Goal: Task Accomplishment & Management: Manage account settings

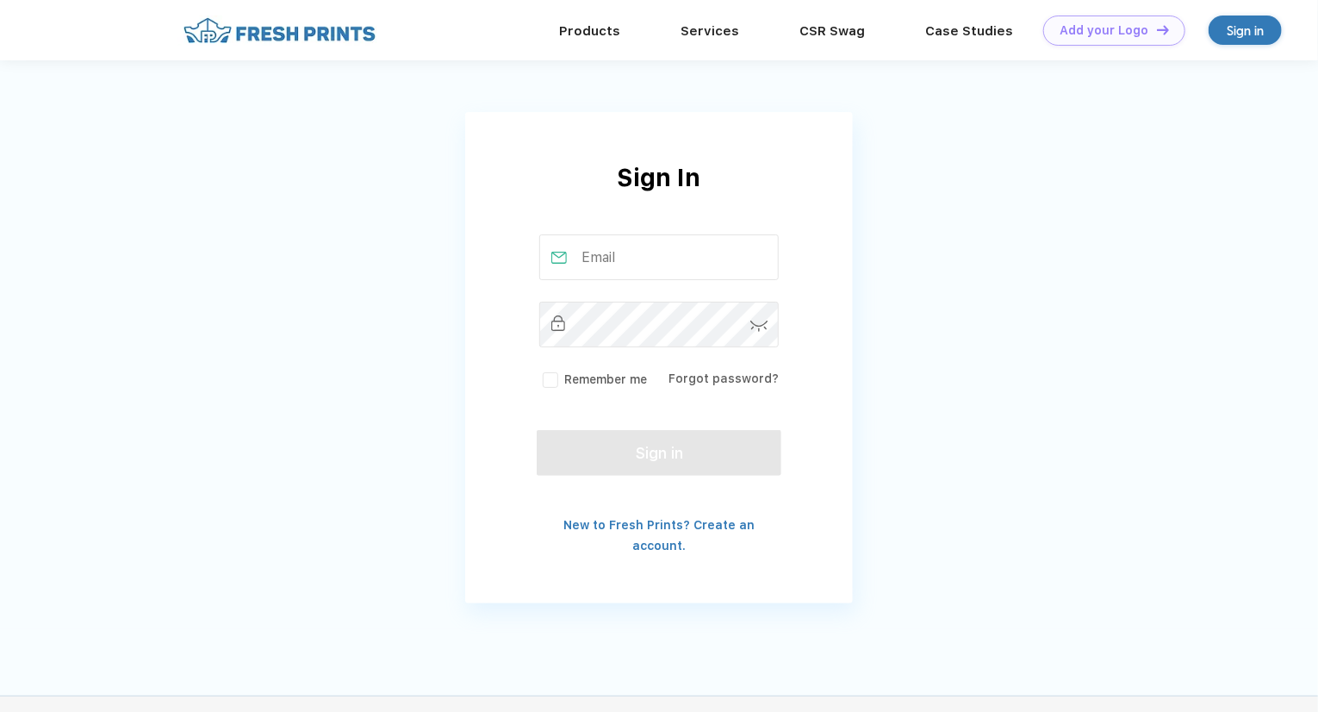
click at [641, 252] on input "text" at bounding box center [659, 257] width 240 height 46
click at [600, 259] on input "text" at bounding box center [659, 257] width 240 height 46
click at [1228, 38] on div "Sign in" at bounding box center [1245, 31] width 37 height 20
click at [617, 264] on input "text" at bounding box center [659, 257] width 240 height 46
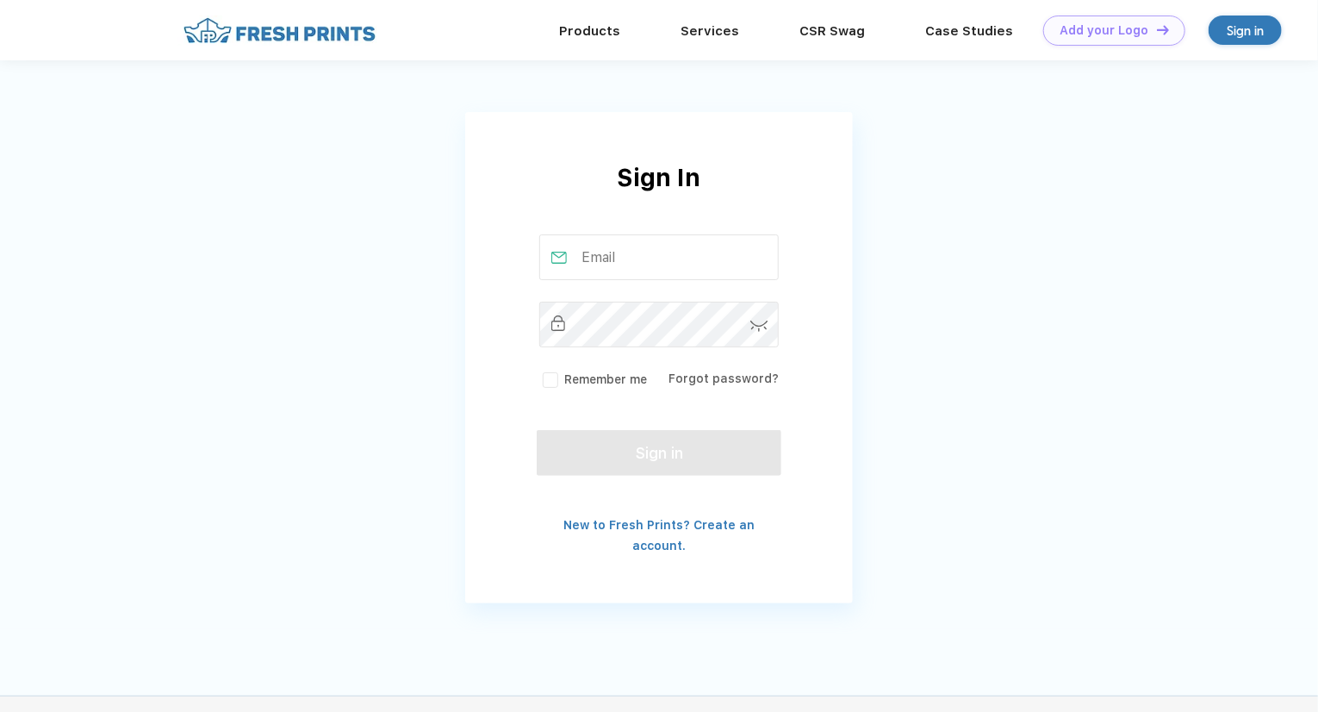
click at [617, 263] on input "text" at bounding box center [659, 257] width 240 height 46
type input "[EMAIL_ADDRESS][DOMAIN_NAME]"
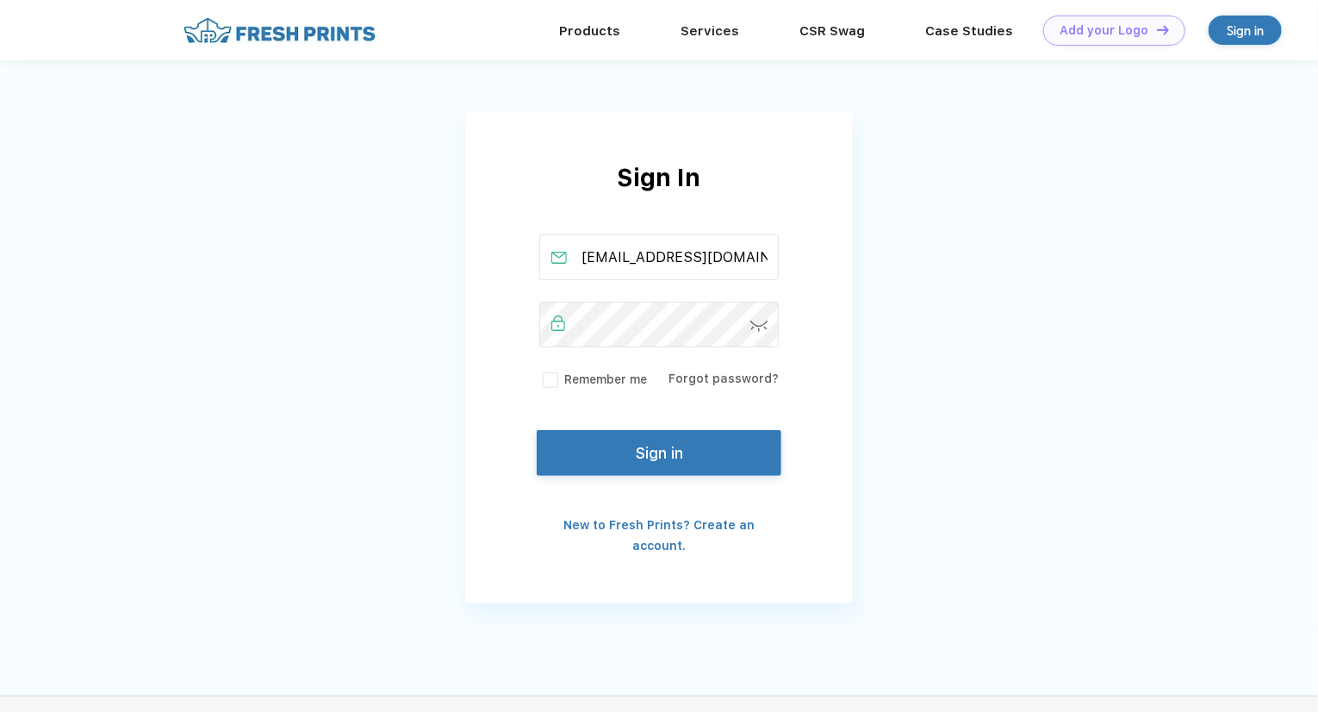
click at [635, 424] on div "Sign In info@twovics.com Remember me Forgot password? Sign in New to Fresh Prin…" at bounding box center [659, 357] width 388 height 396
click at [644, 442] on button "Sign in" at bounding box center [659, 449] width 245 height 46
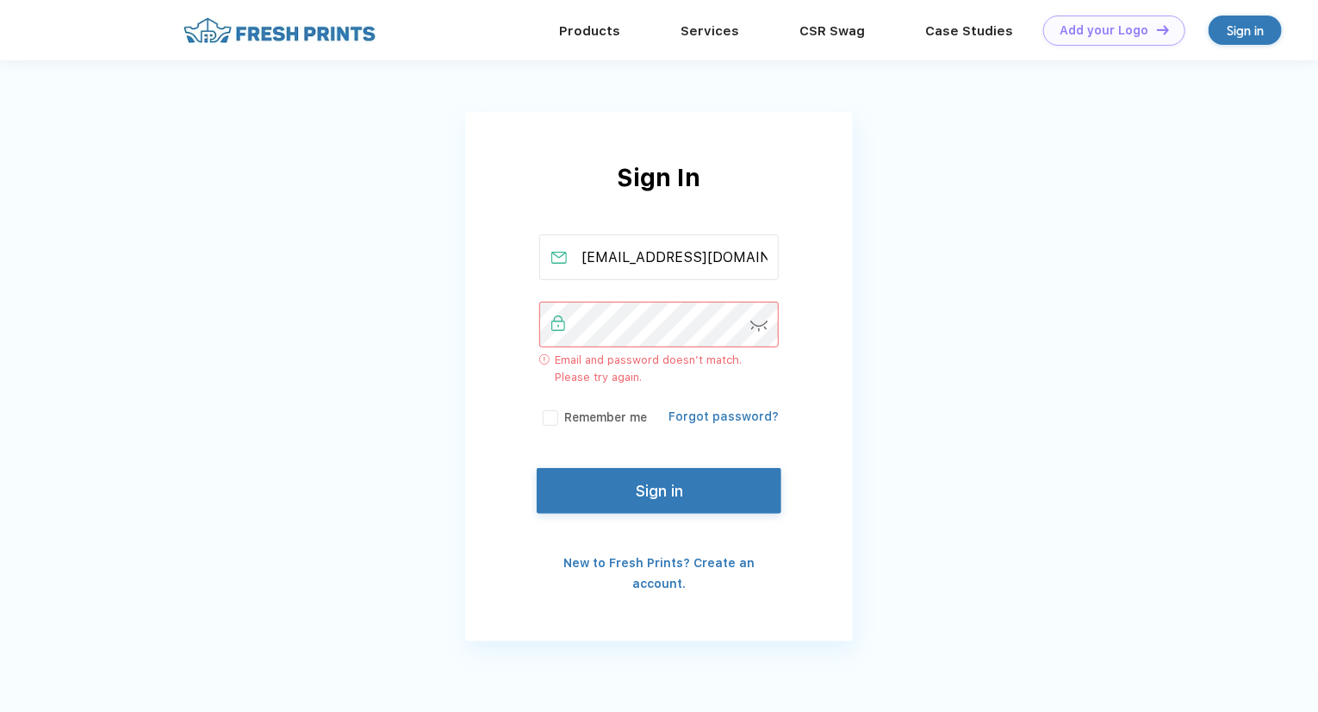
click at [735, 416] on link "Forgot password?" at bounding box center [724, 416] width 110 height 14
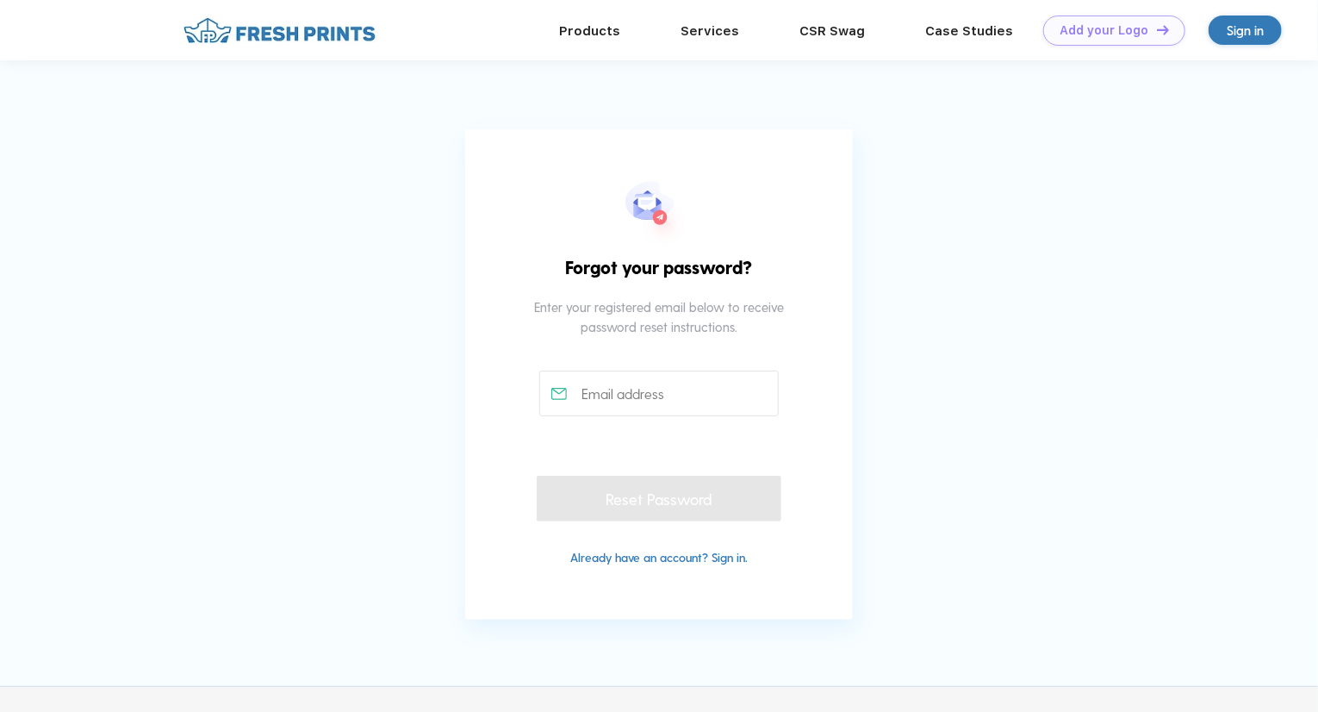
click at [700, 355] on div "Enter your registered email below to receive password reset instructions." at bounding box center [659, 333] width 271 height 73
click at [716, 411] on input "text" at bounding box center [659, 393] width 240 height 46
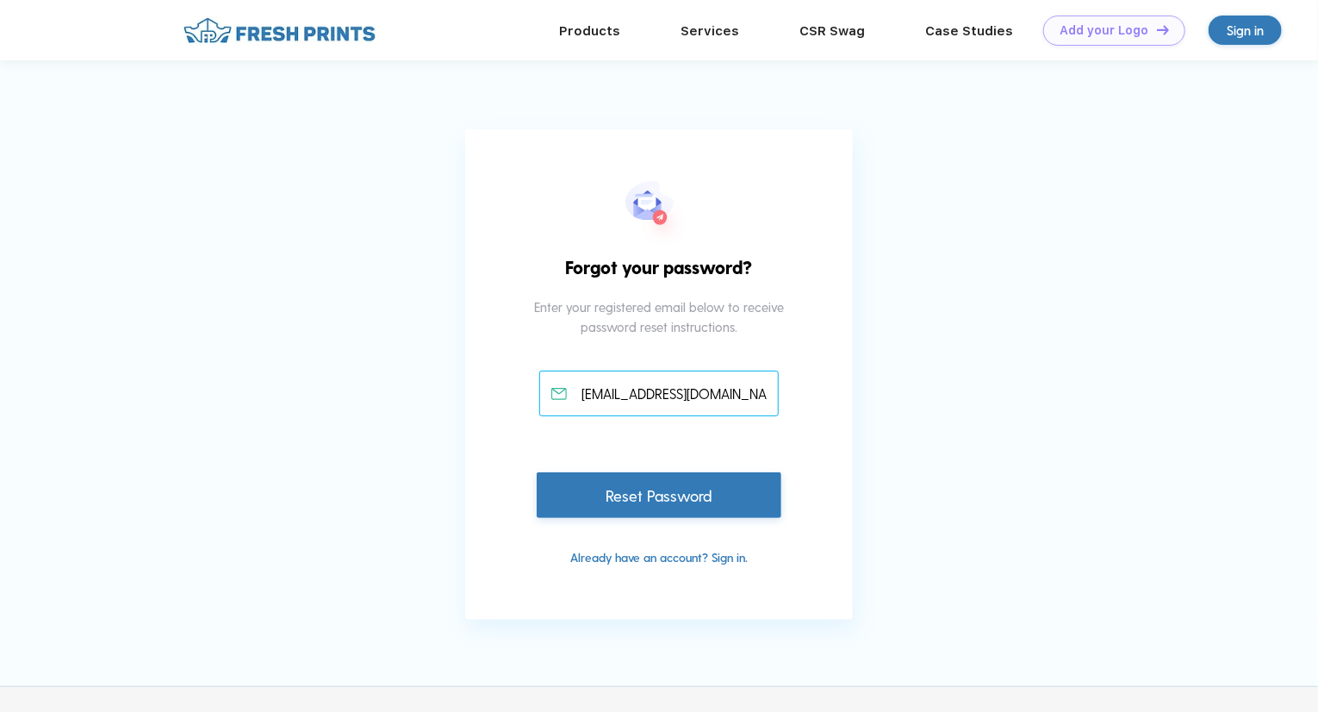
type input "[EMAIL_ADDRESS][DOMAIN_NAME]"
click at [688, 511] on div "Reset Password" at bounding box center [659, 495] width 245 height 46
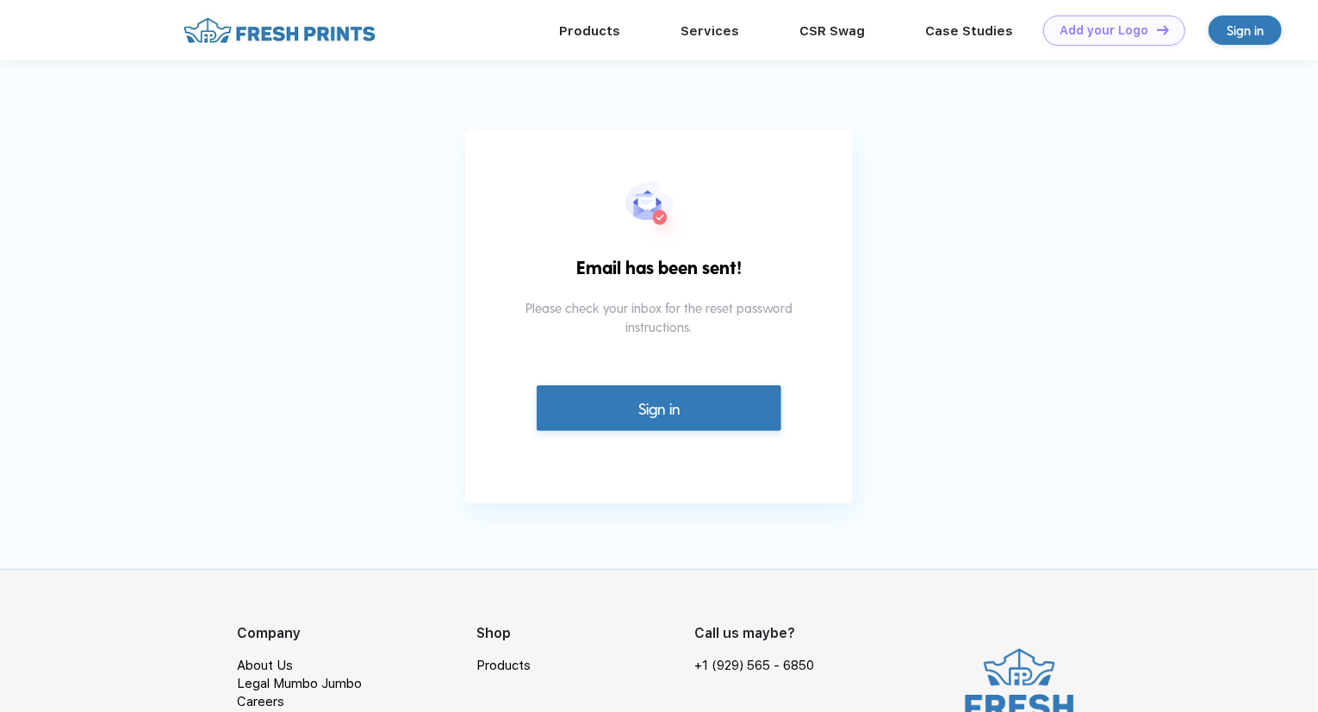
click at [720, 407] on link "Sign in" at bounding box center [659, 408] width 245 height 46
